Goal: Task Accomplishment & Management: Complete application form

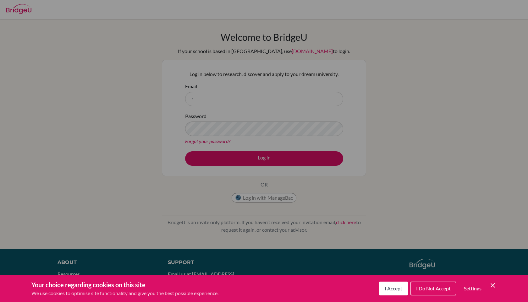
click at [222, 105] on div "Cookie Preferences" at bounding box center [264, 151] width 528 height 302
click at [216, 96] on div "Cookie Preferences" at bounding box center [264, 151] width 528 height 302
click at [493, 290] on div "I Accept I Do Not Accept Settings Cookie Control Close Icon" at bounding box center [438, 289] width 118 height 16
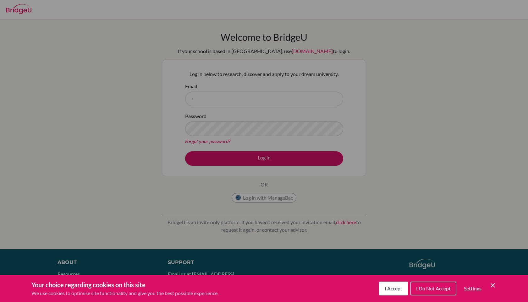
click at [495, 285] on icon "Cookie Control Close Icon" at bounding box center [493, 286] width 8 height 8
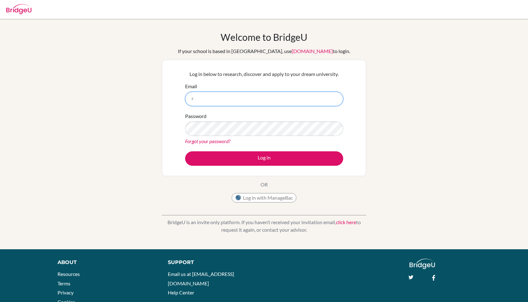
click at [206, 105] on input "r" at bounding box center [264, 99] width 158 height 14
type input "[EMAIL_ADDRESS][DOMAIN_NAME]"
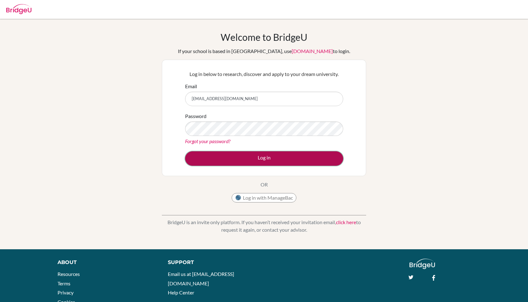
click at [262, 165] on button "Log in" at bounding box center [264, 158] width 158 height 14
click at [262, 156] on button "Log in" at bounding box center [264, 158] width 158 height 14
